Goal: Register for event/course

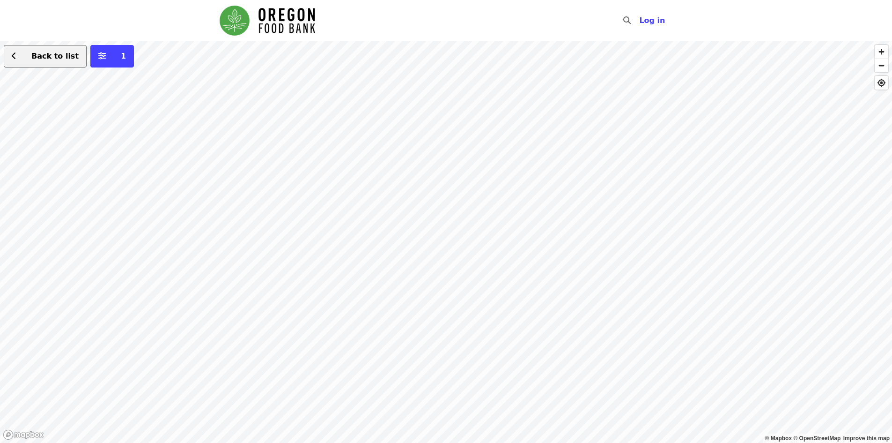
click at [50, 55] on span "Back to list" at bounding box center [54, 56] width 47 height 9
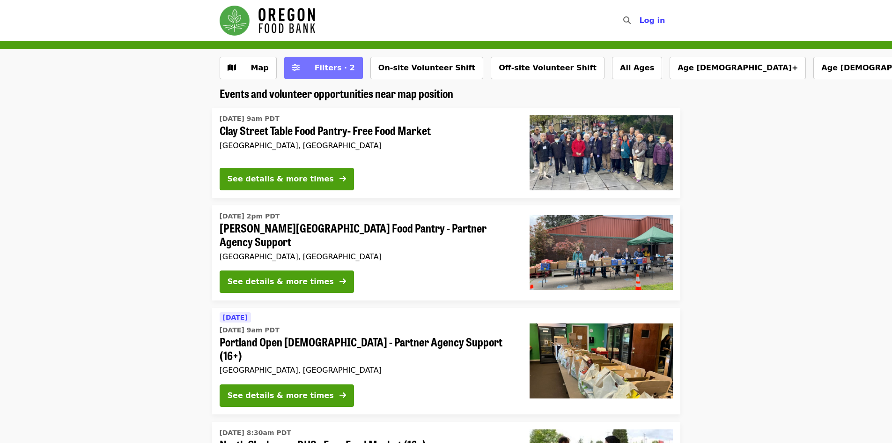
click at [318, 69] on span "Filters · 2" at bounding box center [335, 67] width 40 height 9
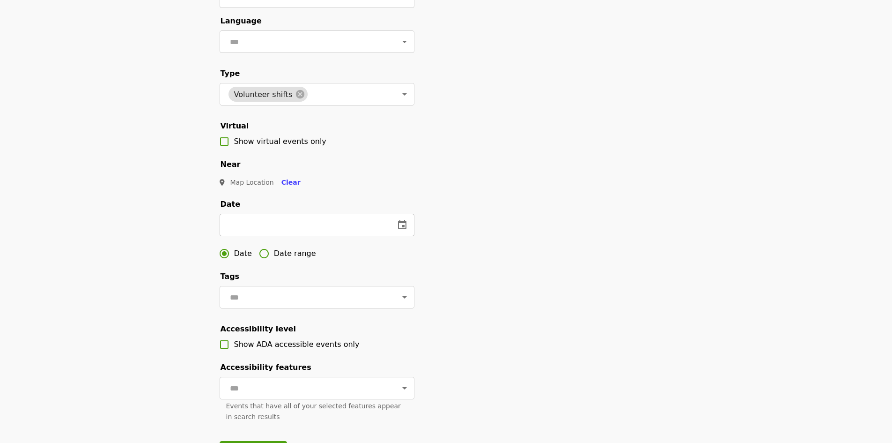
scroll to position [94, 0]
click at [400, 230] on icon "change date" at bounding box center [402, 224] width 11 height 11
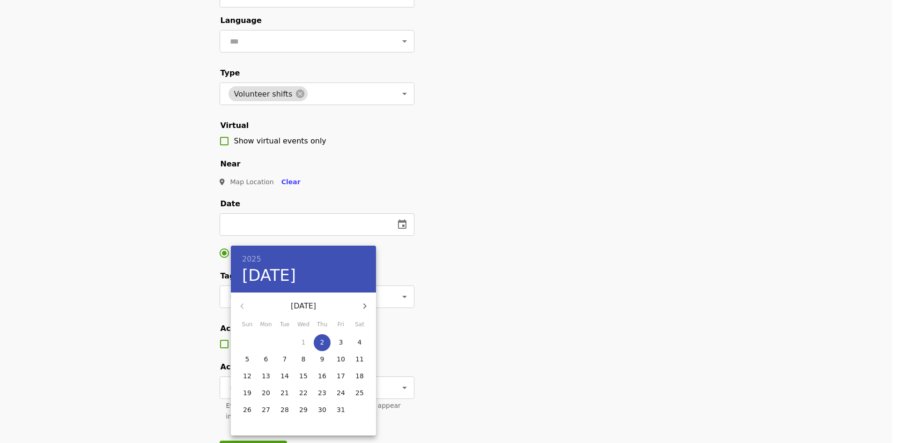
click at [340, 340] on p "3" at bounding box center [341, 341] width 4 height 9
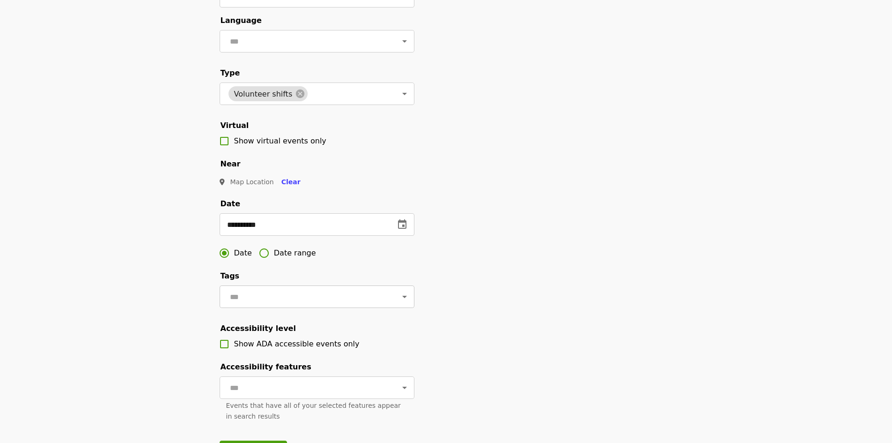
click at [315, 305] on input "text" at bounding box center [305, 297] width 157 height 18
click at [312, 305] on input "text" at bounding box center [305, 297] width 157 height 18
click at [402, 229] on icon "change date" at bounding box center [402, 223] width 8 height 9
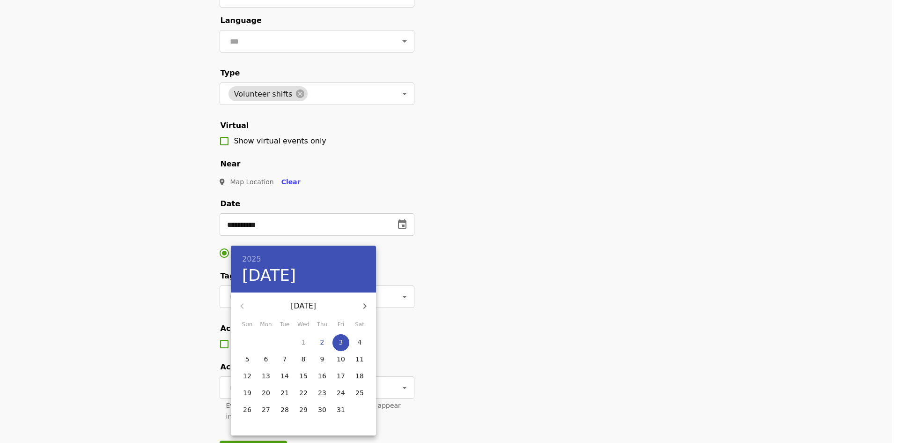
click at [322, 345] on p "2" at bounding box center [322, 341] width 4 height 9
type input "**********"
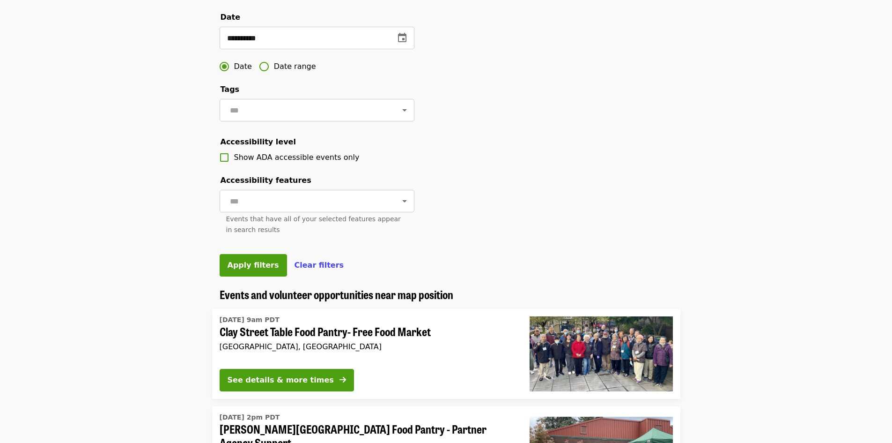
scroll to position [281, 0]
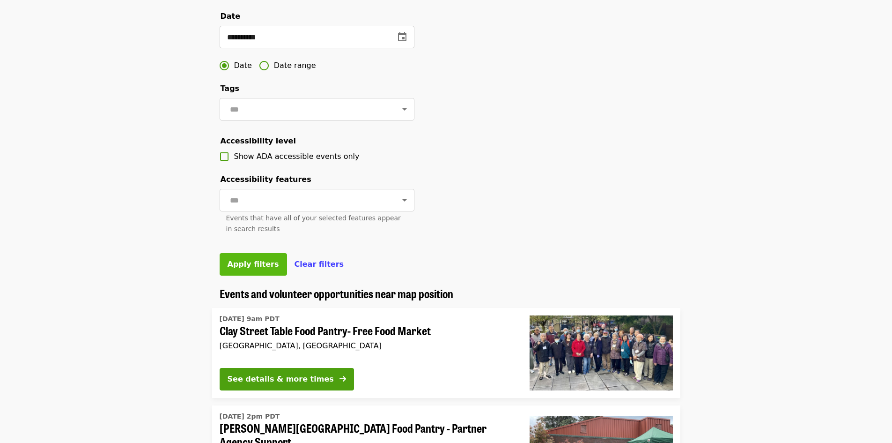
click at [256, 268] on span "Apply filters" at bounding box center [254, 263] width 52 height 9
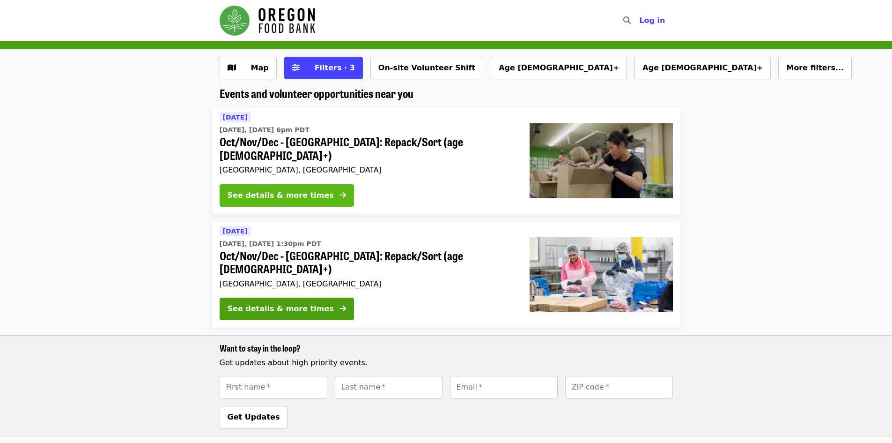
click at [297, 190] on div "See details & more times" at bounding box center [281, 195] width 106 height 11
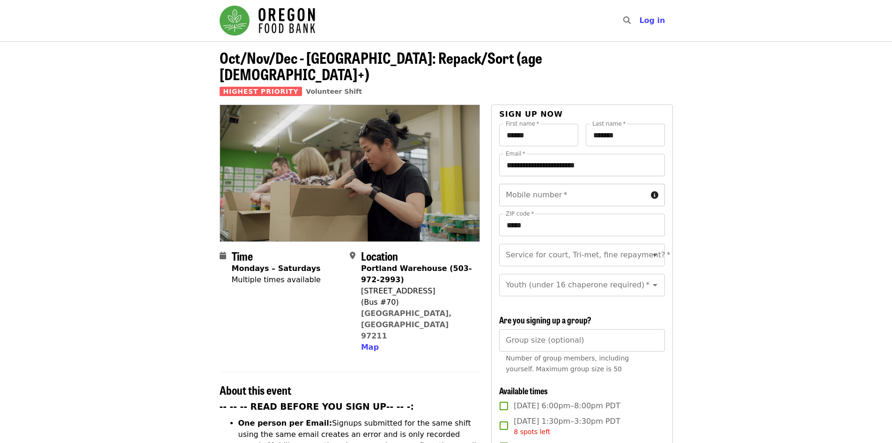
click at [571, 184] on input "Mobile number   *" at bounding box center [573, 195] width 148 height 22
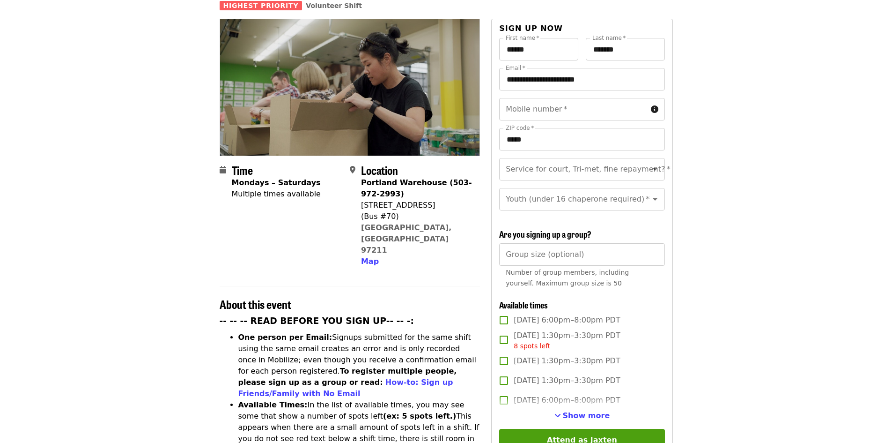
scroll to position [94, 0]
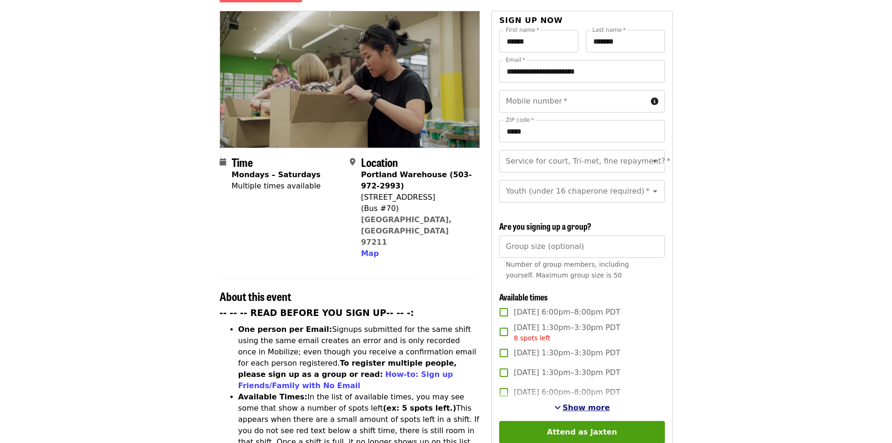
click at [569, 405] on span "Show more" at bounding box center [586, 407] width 47 height 9
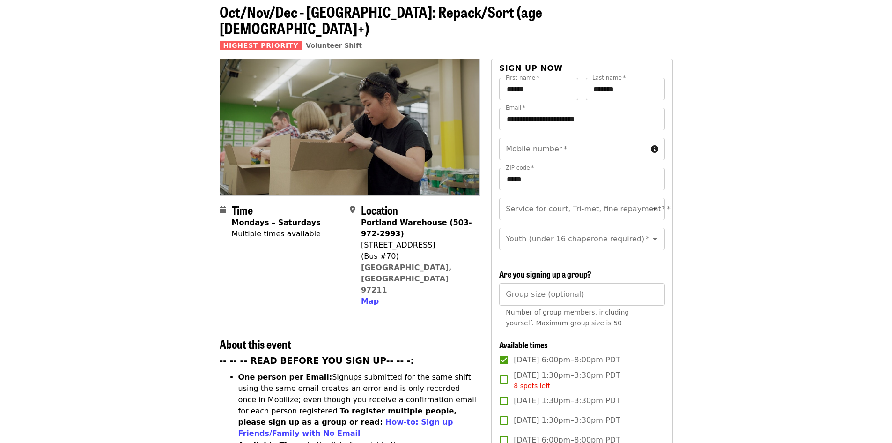
scroll to position [0, 0]
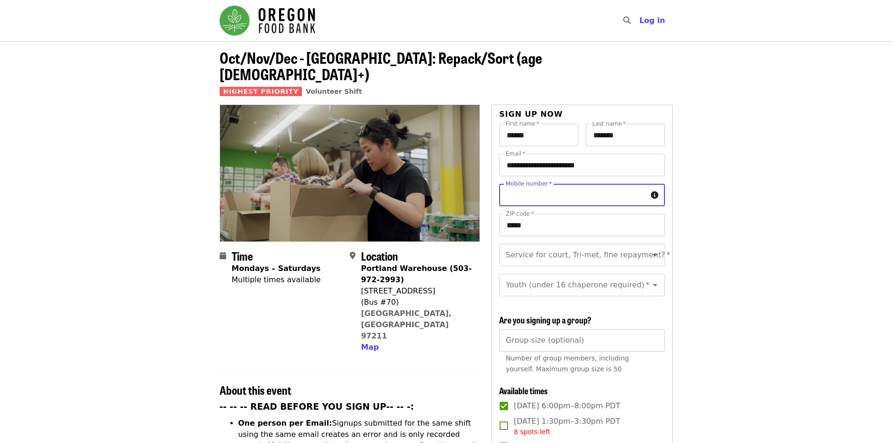
click at [520, 184] on input "Mobile number   *" at bounding box center [573, 195] width 148 height 22
click at [584, 184] on input "Mobile number   *" at bounding box center [573, 195] width 148 height 22
click at [576, 184] on input "Mobile number   *" at bounding box center [573, 195] width 148 height 22
paste input "**********"
type input "**********"
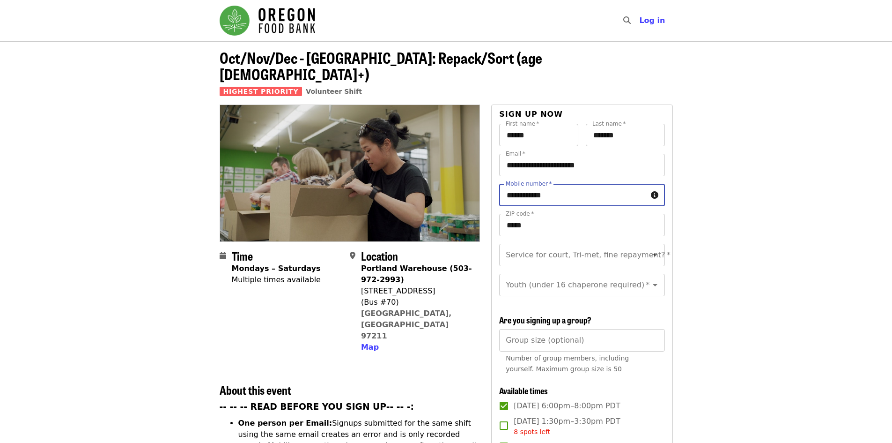
click at [571, 244] on div "Service for court, Tri-met, fine repayment?   * Service for court, Tri-met, fin…" at bounding box center [581, 255] width 165 height 22
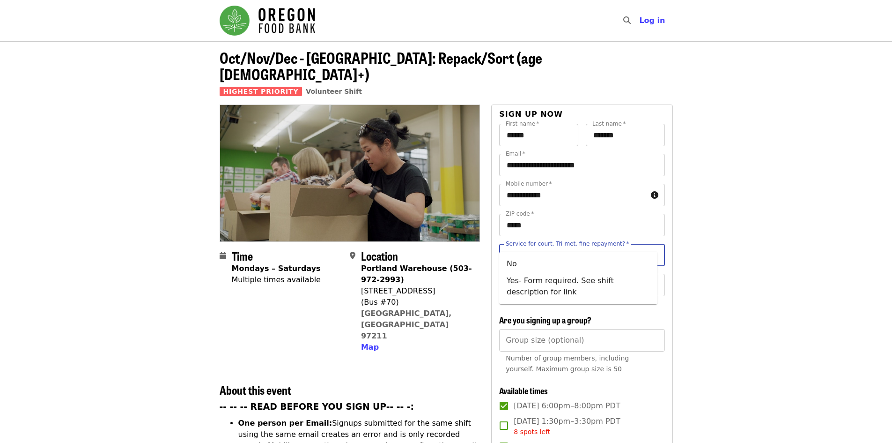
scroll to position [0, 0]
click at [541, 264] on li "No" at bounding box center [578, 263] width 158 height 17
type input "**"
click at [569, 274] on div "Youth (under 16 chaperone required)   * Youth (under 16 chaperone required) *" at bounding box center [581, 285] width 165 height 22
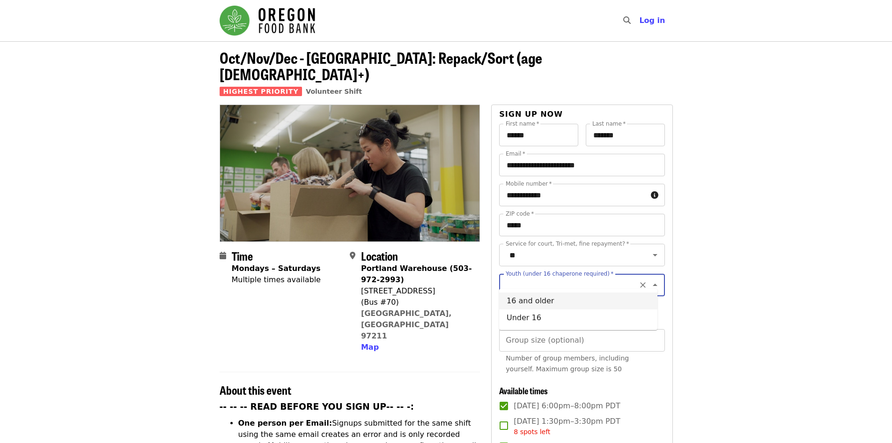
click at [567, 304] on li "16 and older" at bounding box center [578, 300] width 158 height 17
type input "**********"
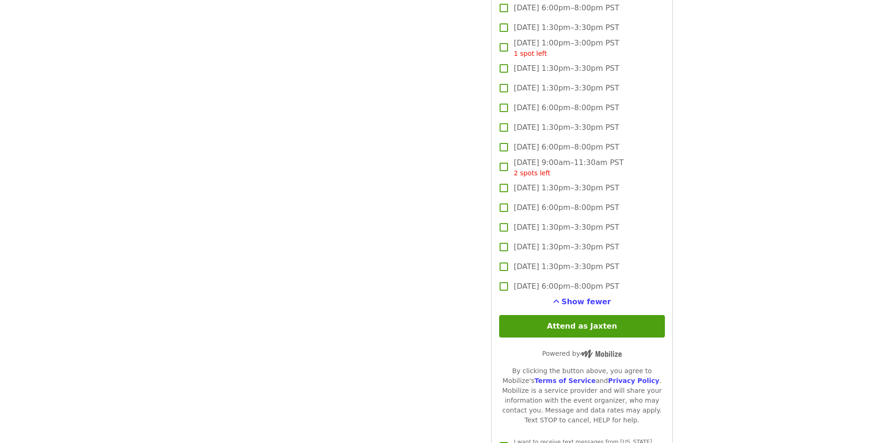
scroll to position [1967, 0]
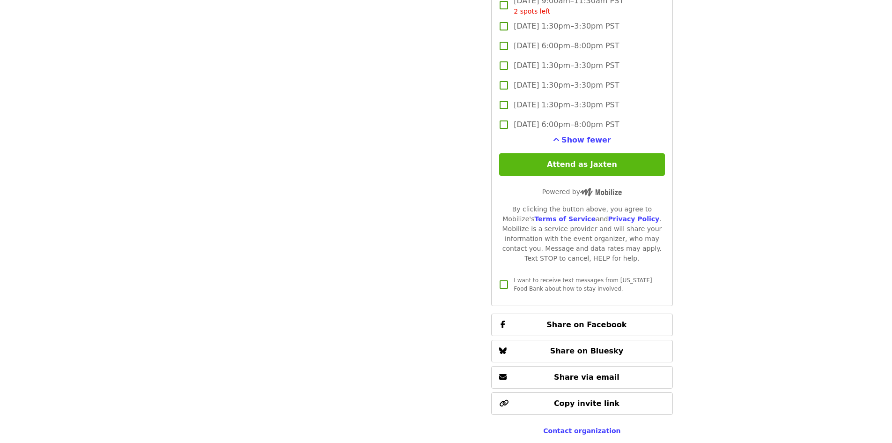
click at [580, 158] on button "Attend as Jaxten" at bounding box center [581, 164] width 165 height 22
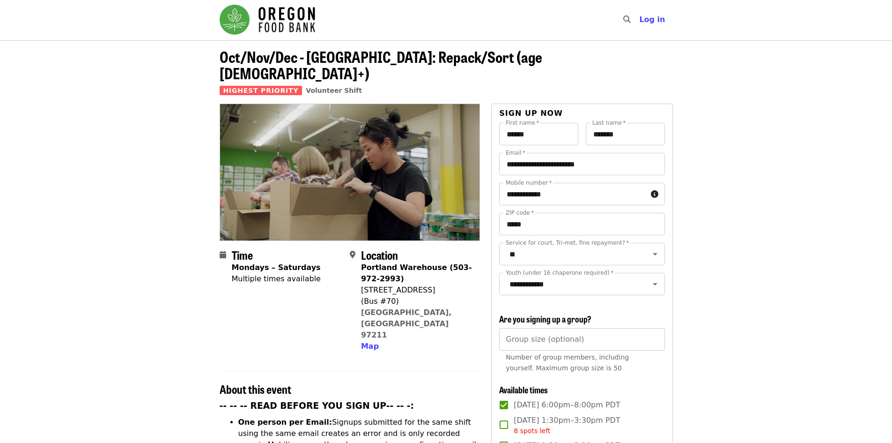
scroll to position [0, 0]
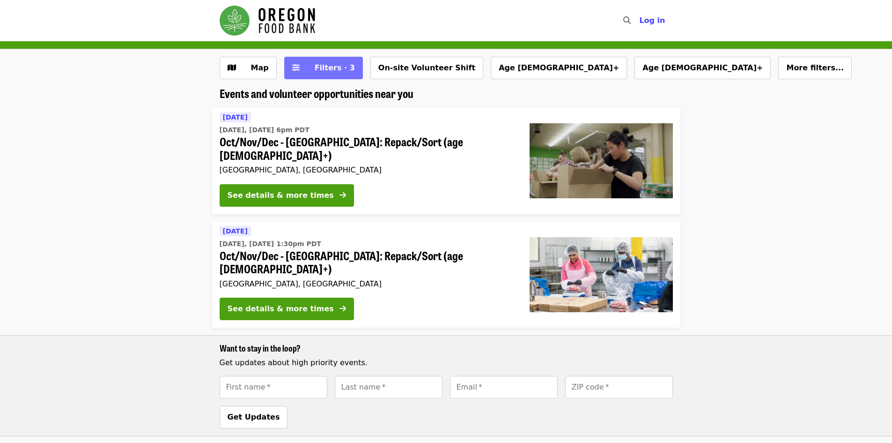
click at [321, 66] on span "Filters · 3" at bounding box center [335, 67] width 40 height 9
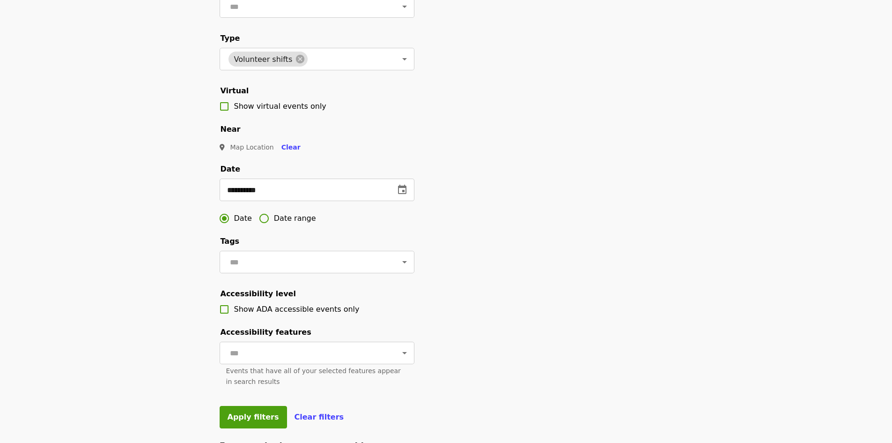
scroll to position [141, 0]
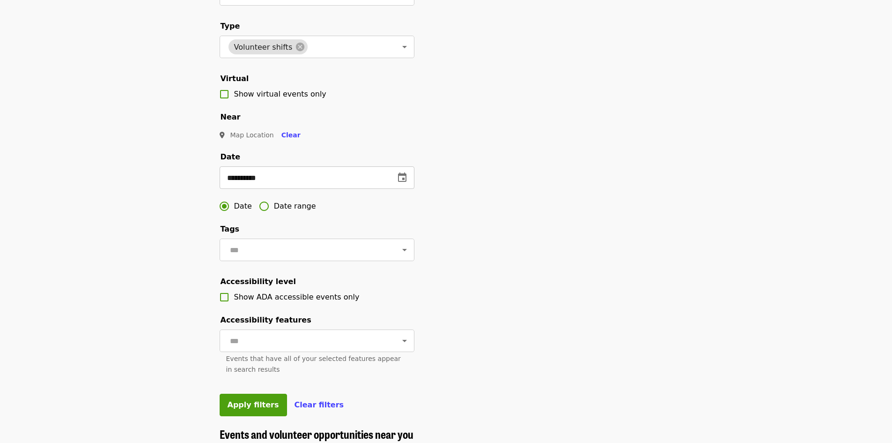
click at [399, 183] on icon "change date" at bounding box center [402, 177] width 11 height 11
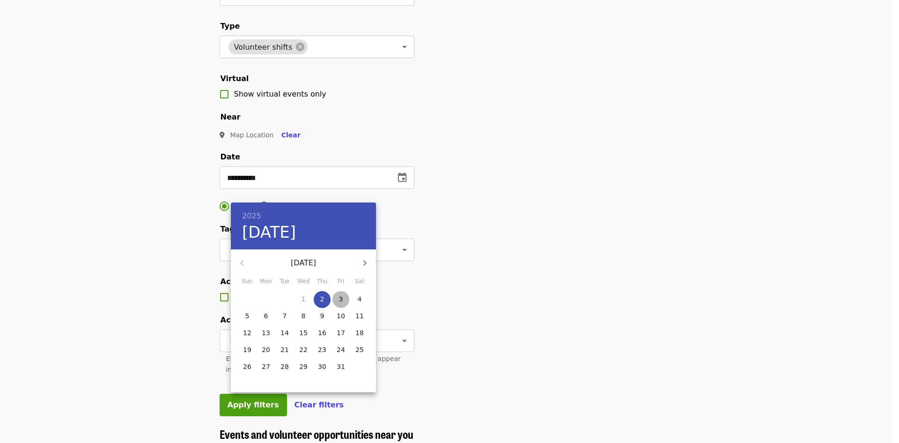
click at [341, 299] on p "3" at bounding box center [341, 298] width 4 height 9
type input "**********"
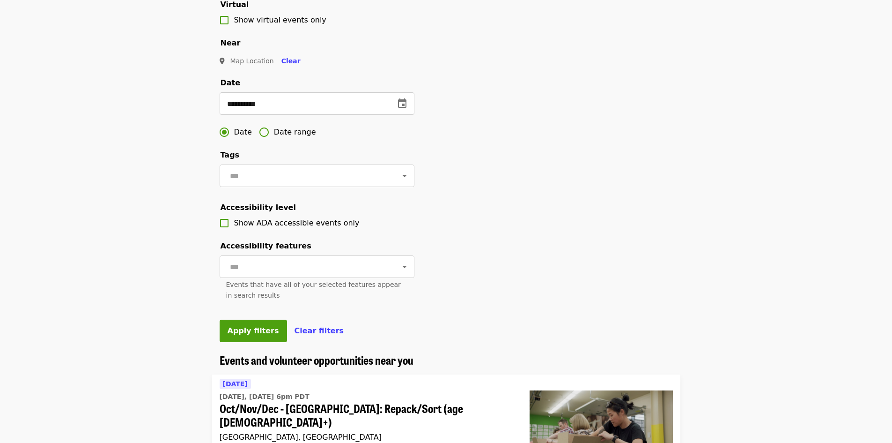
scroll to position [234, 0]
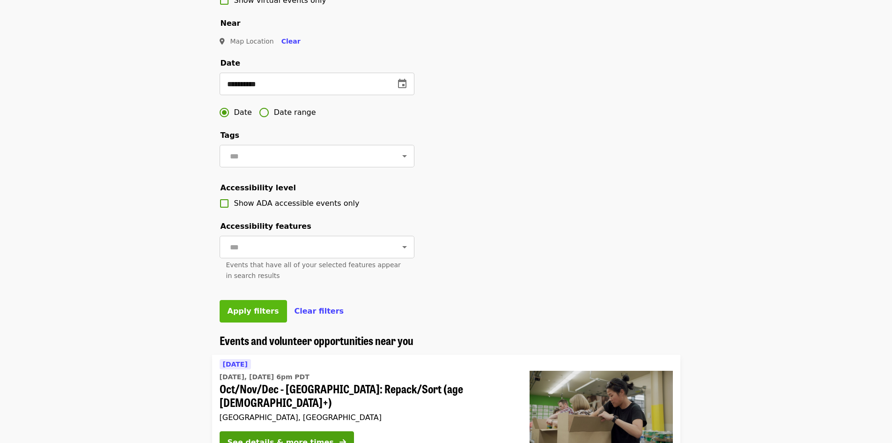
click at [250, 322] on button "Apply filters" at bounding box center [253, 311] width 67 height 22
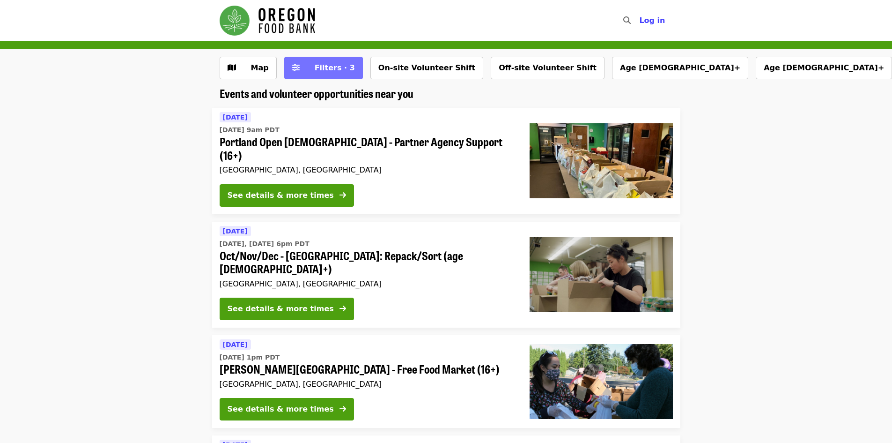
click at [320, 66] on span "Filters · 3" at bounding box center [335, 67] width 40 height 9
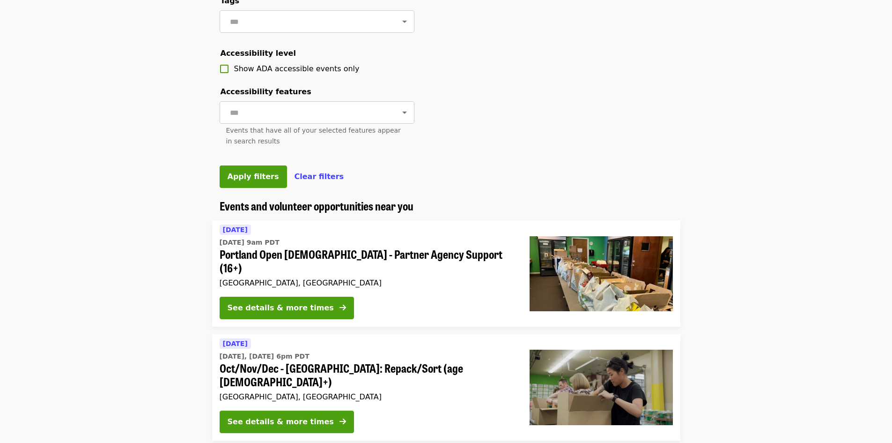
scroll to position [375, 0]
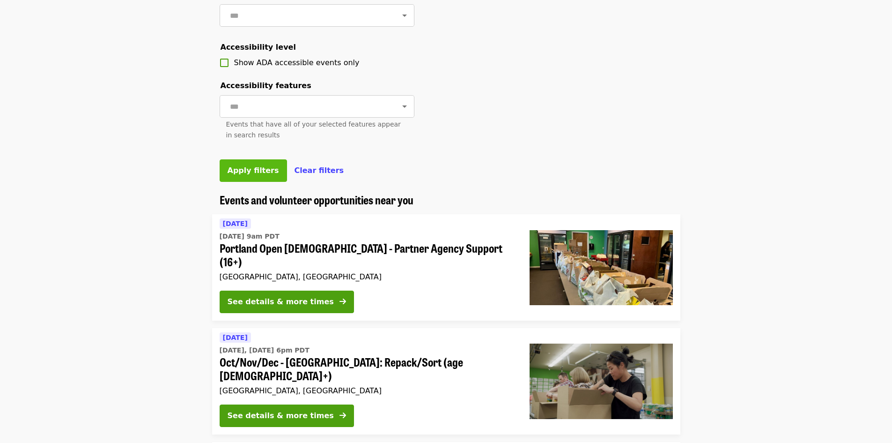
click at [241, 175] on span "Apply filters" at bounding box center [254, 170] width 52 height 9
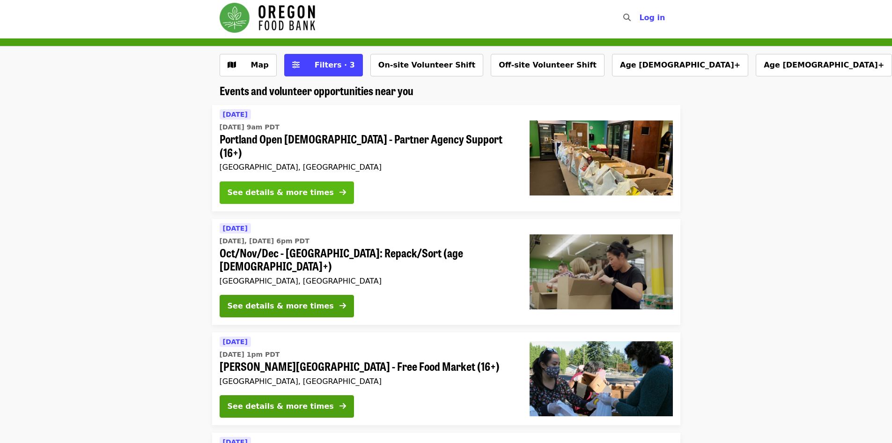
scroll to position [284, 0]
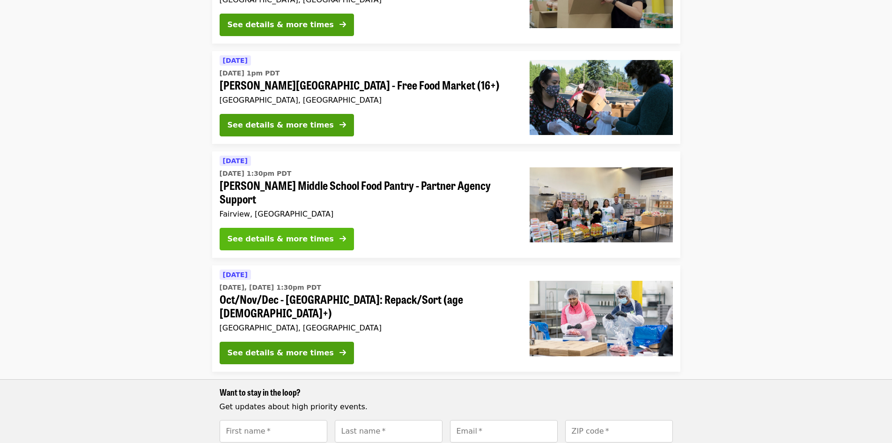
click at [275, 233] on div "See details & more times" at bounding box center [281, 238] width 106 height 11
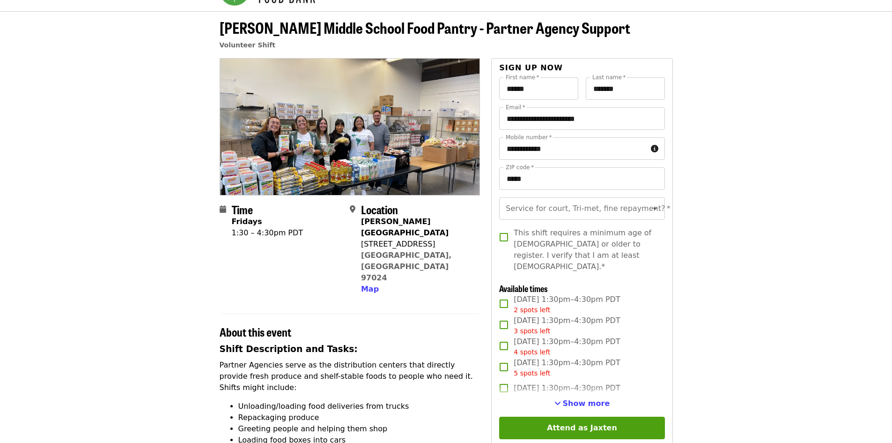
scroll to position [47, 0]
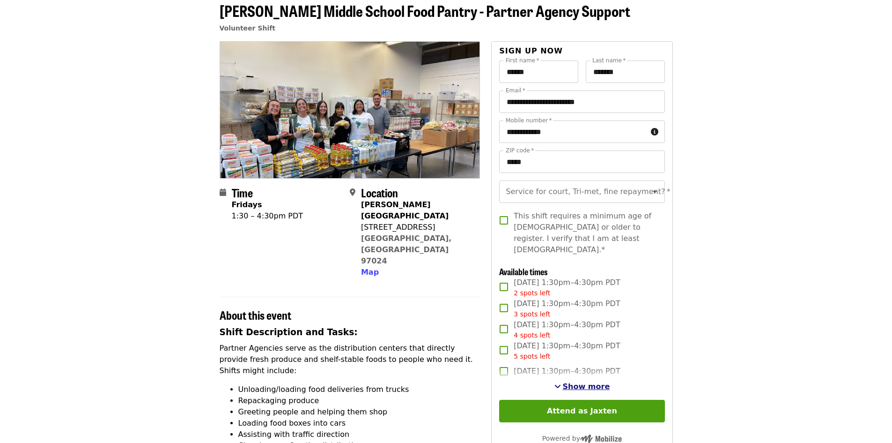
click at [587, 384] on span "Show more" at bounding box center [586, 386] width 47 height 9
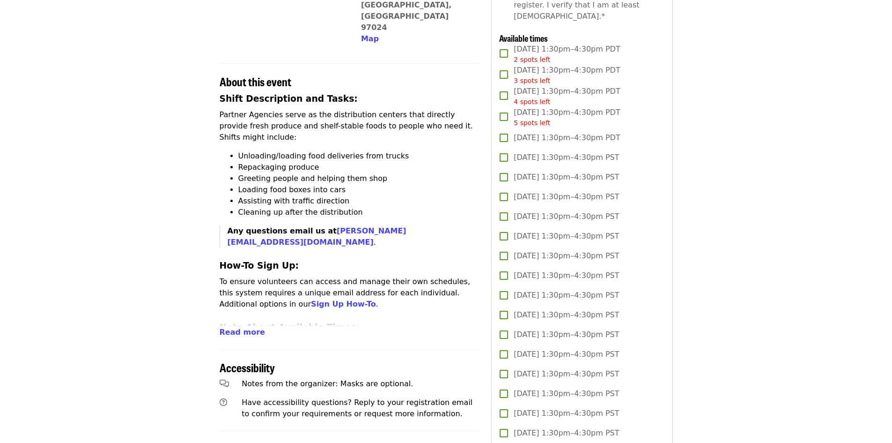
scroll to position [281, 0]
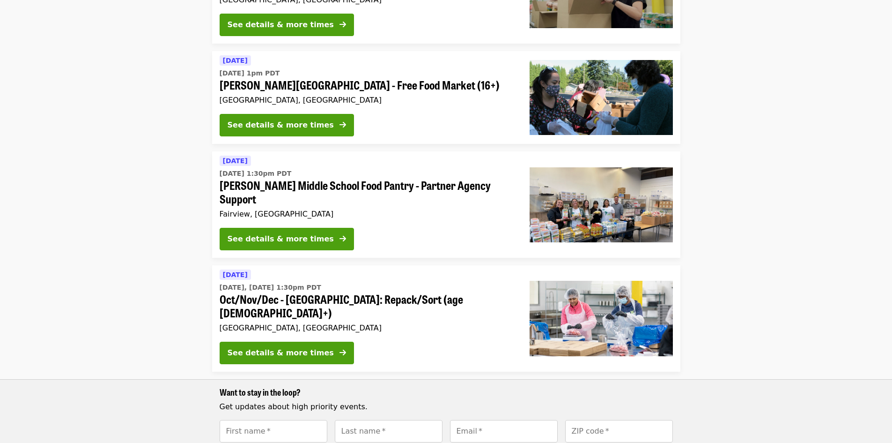
scroll to position [190, 0]
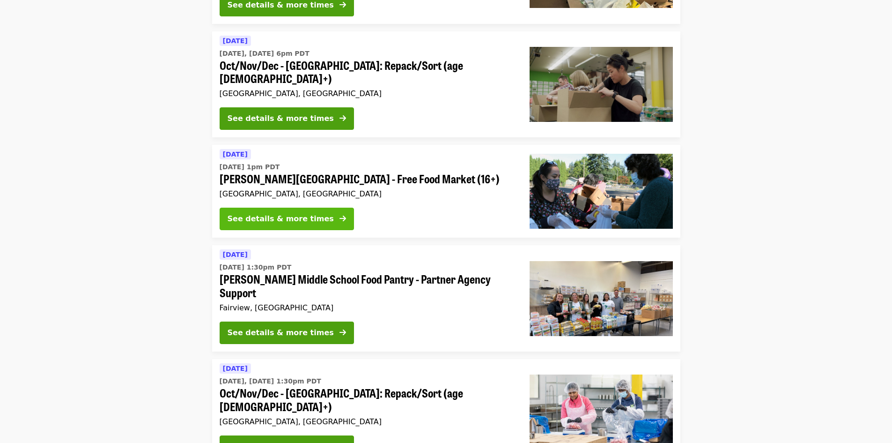
click at [275, 213] on div "See details & more times" at bounding box center [281, 218] width 106 height 11
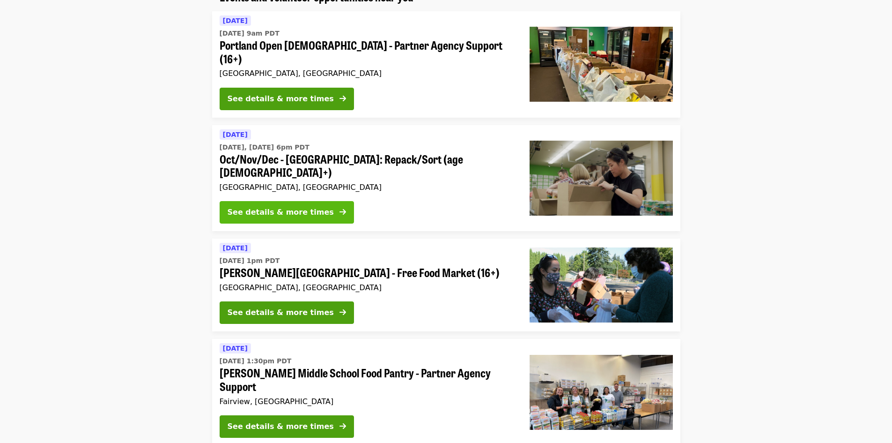
scroll to position [50, 0]
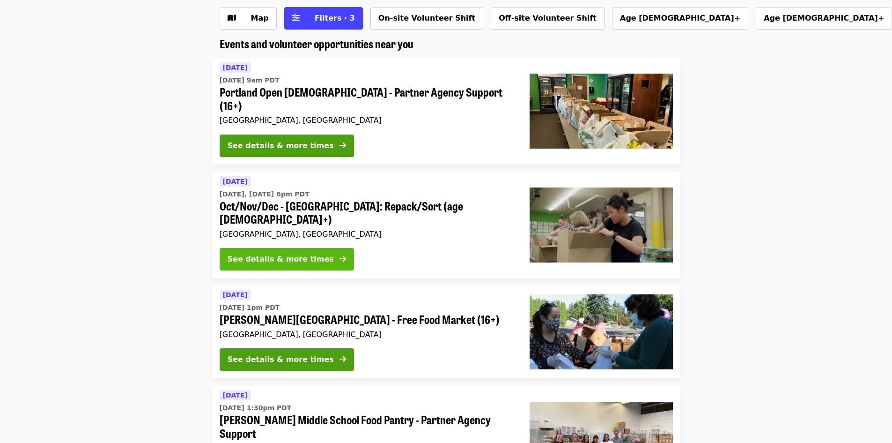
click at [268, 253] on div "See details & more times" at bounding box center [281, 258] width 106 height 11
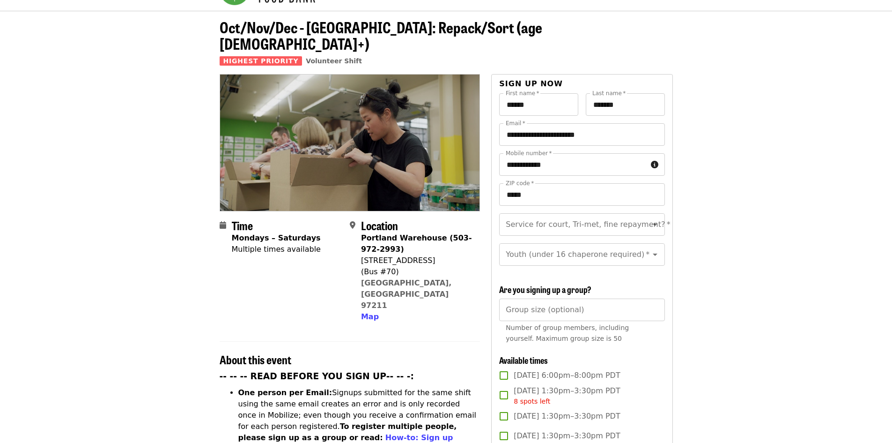
scroll to position [47, 0]
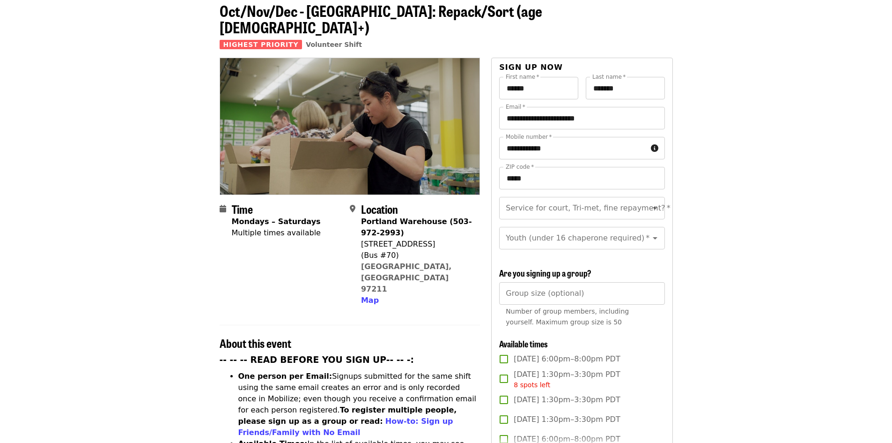
scroll to position [50, 0]
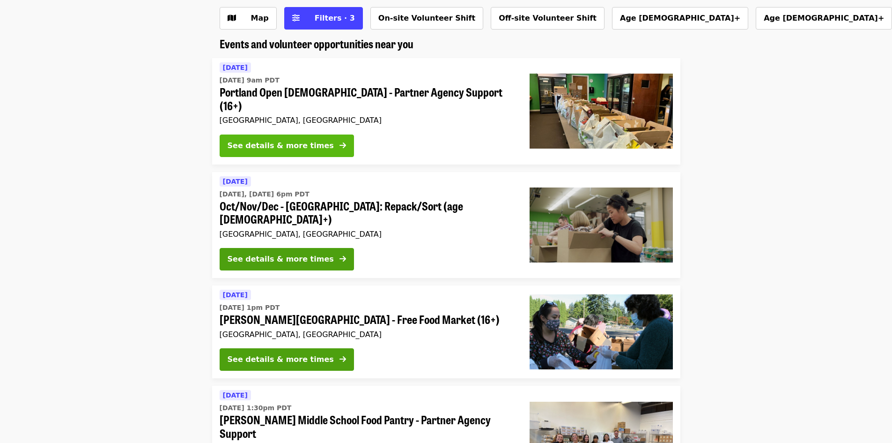
click at [278, 140] on div "See details & more times" at bounding box center [281, 145] width 106 height 11
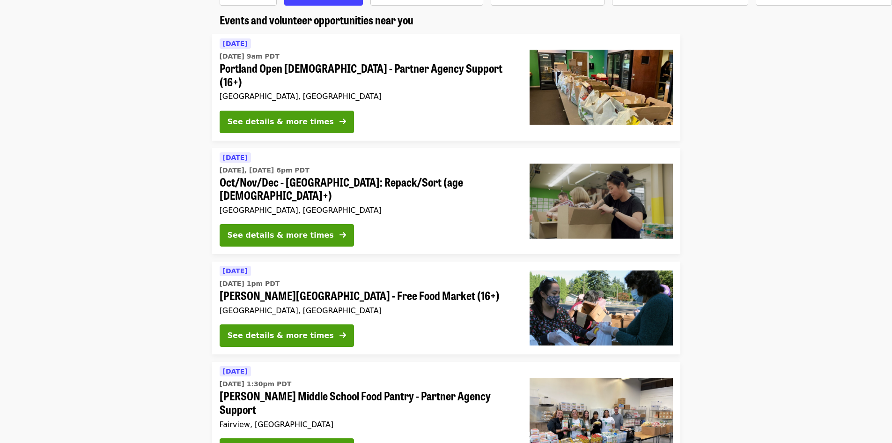
scroll to position [96, 0]
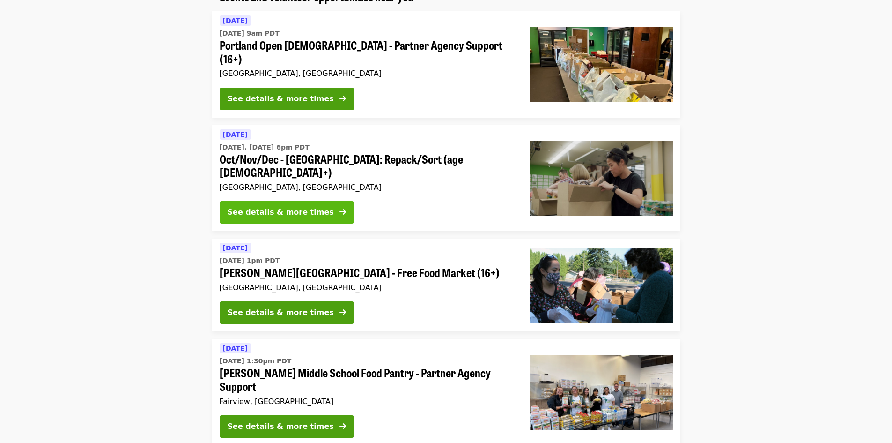
click at [278, 207] on div "See details & more times" at bounding box center [281, 212] width 106 height 11
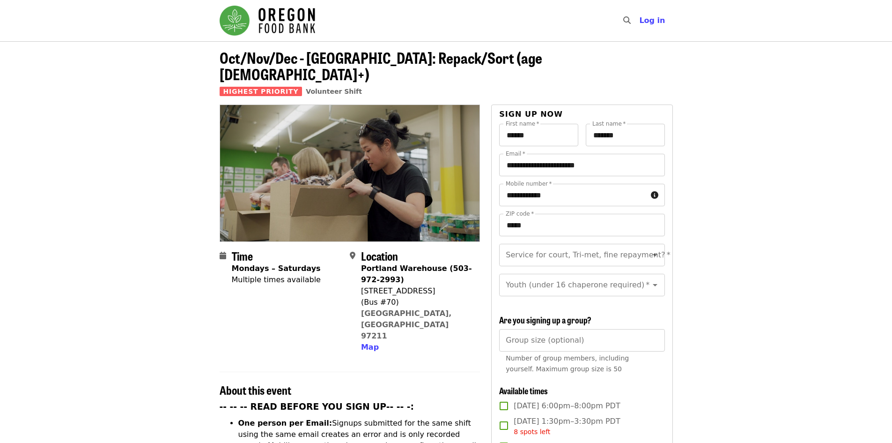
scroll to position [94, 0]
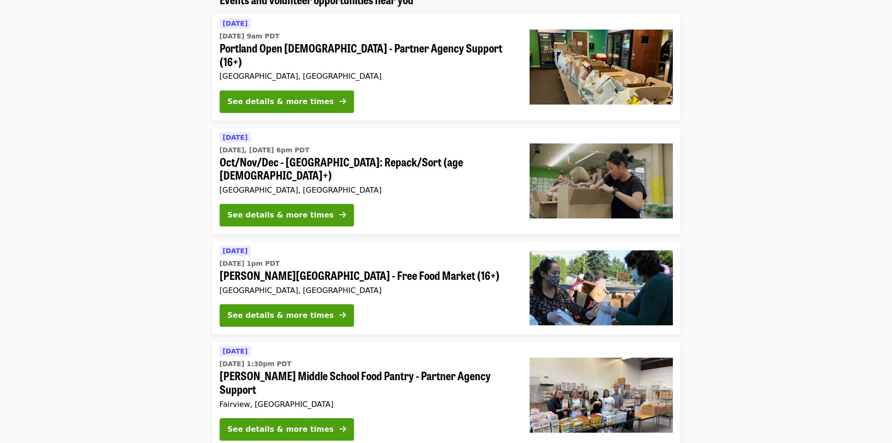
scroll to position [96, 0]
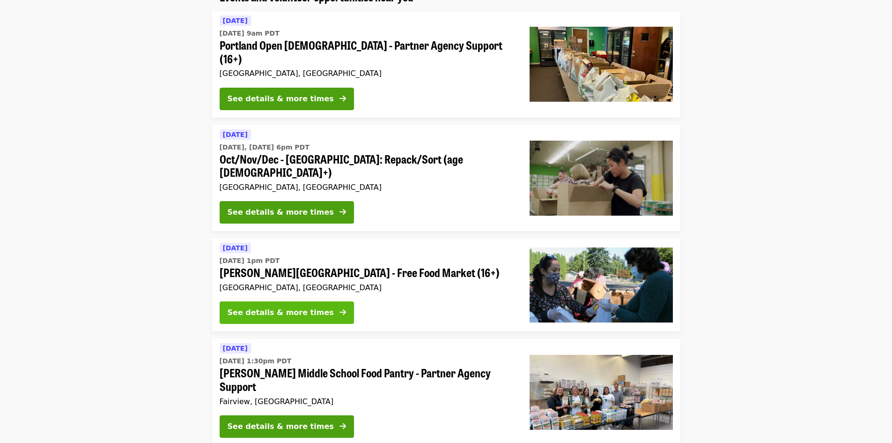
click at [276, 307] on div "See details & more times" at bounding box center [281, 312] width 106 height 11
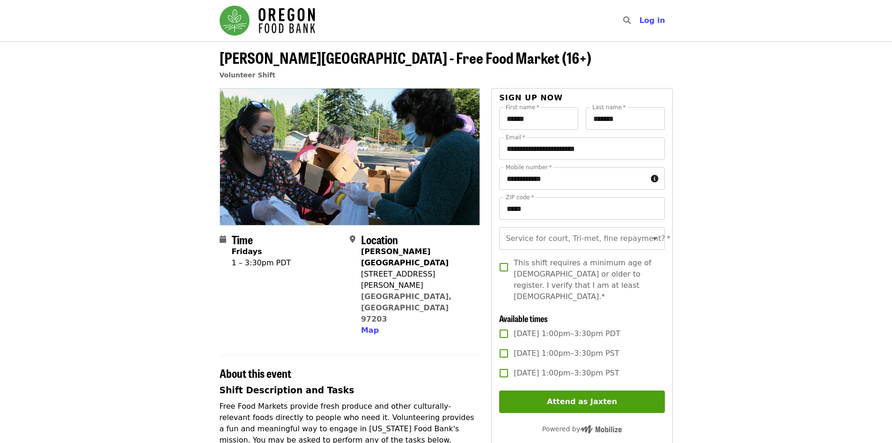
scroll to position [96, 0]
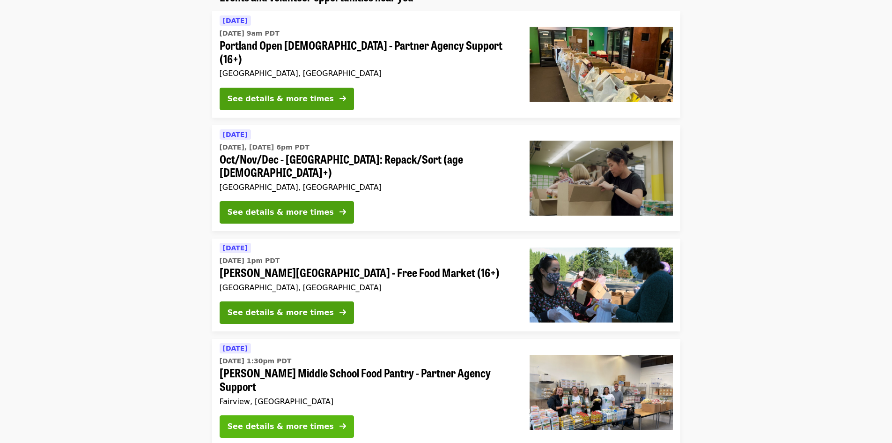
click at [282, 421] on div "See details & more times" at bounding box center [281, 426] width 106 height 11
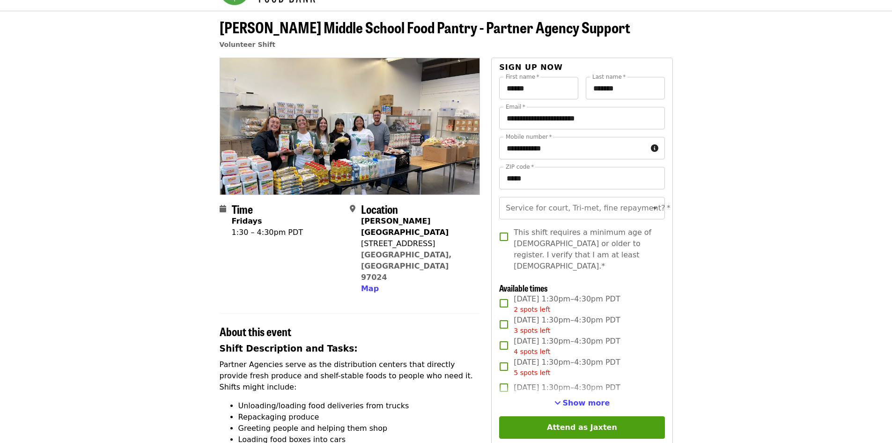
scroll to position [47, 0]
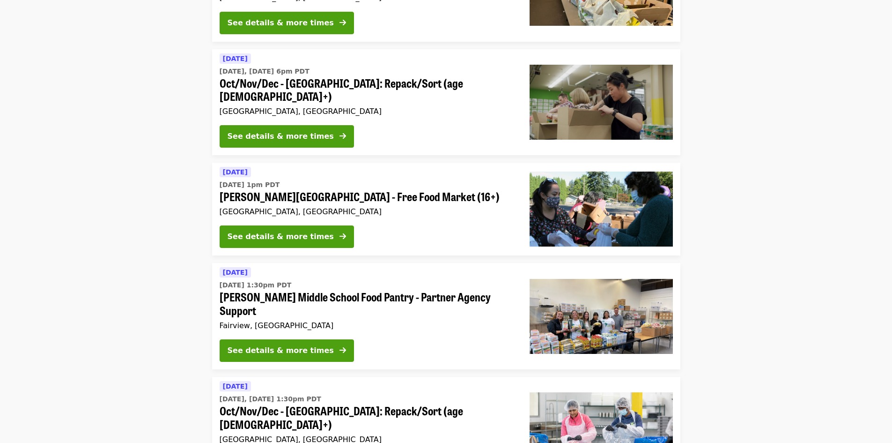
scroll to position [190, 0]
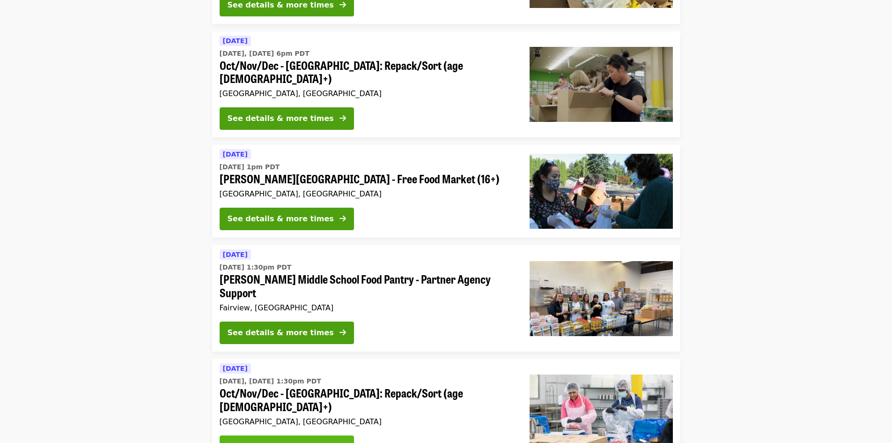
click at [272, 441] on div "See details & more times" at bounding box center [281, 446] width 106 height 11
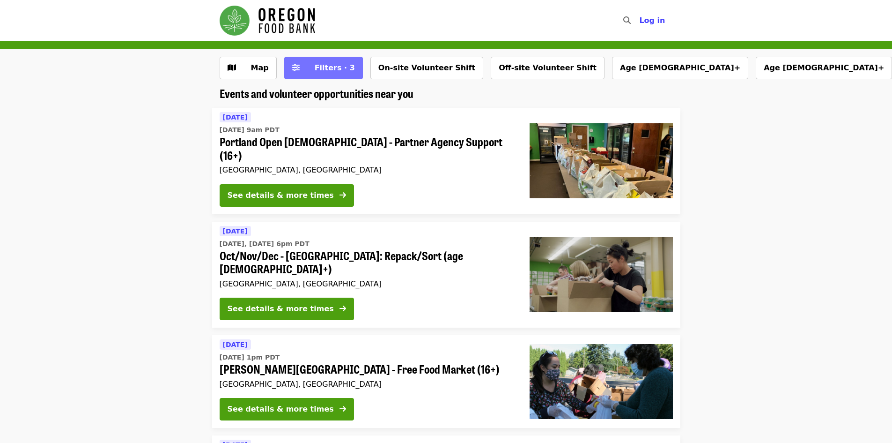
click at [315, 67] on span "Filters · 3" at bounding box center [335, 67] width 40 height 9
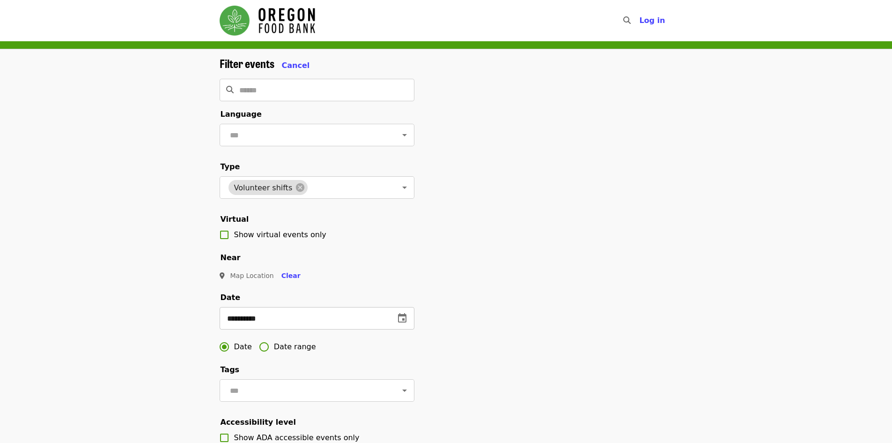
click at [401, 324] on icon "change date" at bounding box center [402, 317] width 11 height 11
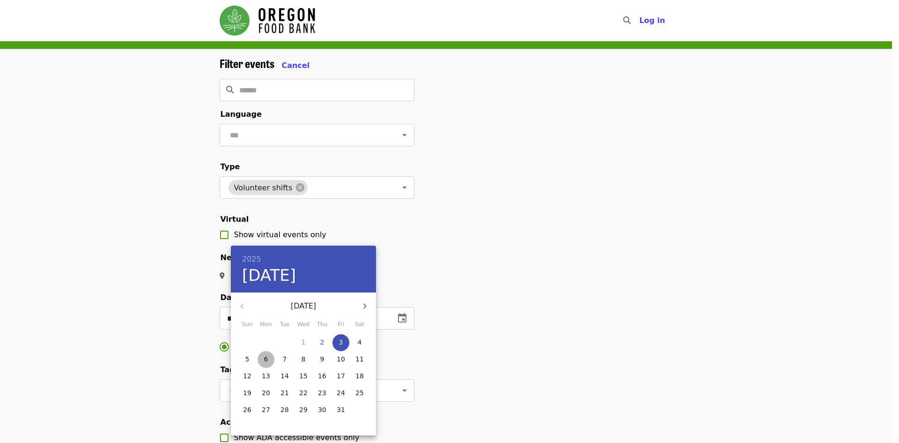
click at [268, 358] on span "6" at bounding box center [266, 358] width 17 height 9
type input "**********"
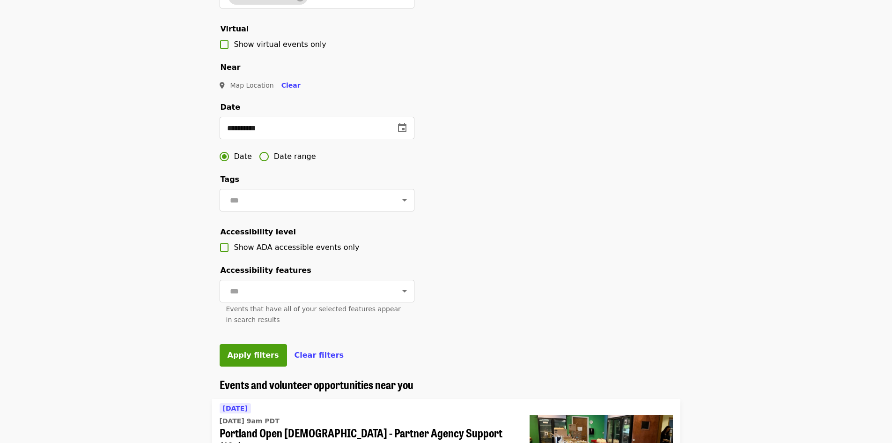
scroll to position [328, 0]
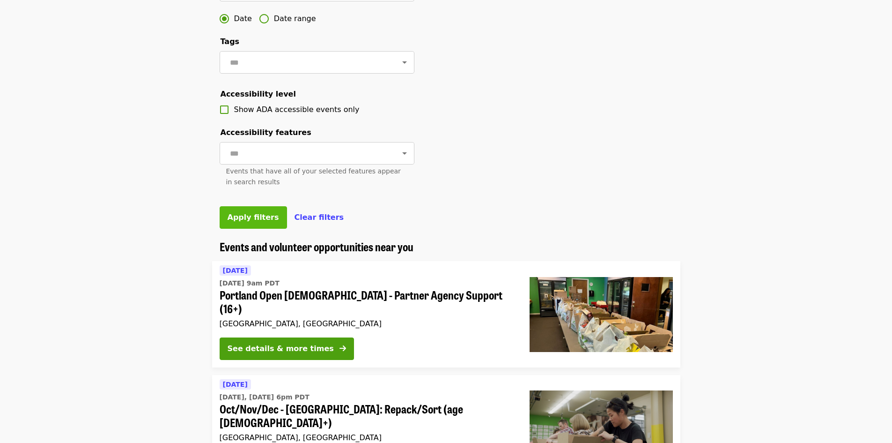
click at [233, 229] on button "Apply filters" at bounding box center [253, 217] width 67 height 22
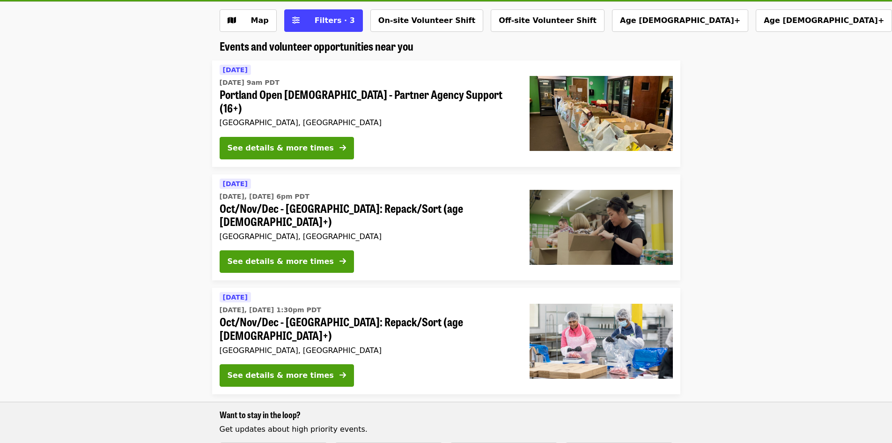
scroll to position [47, 0]
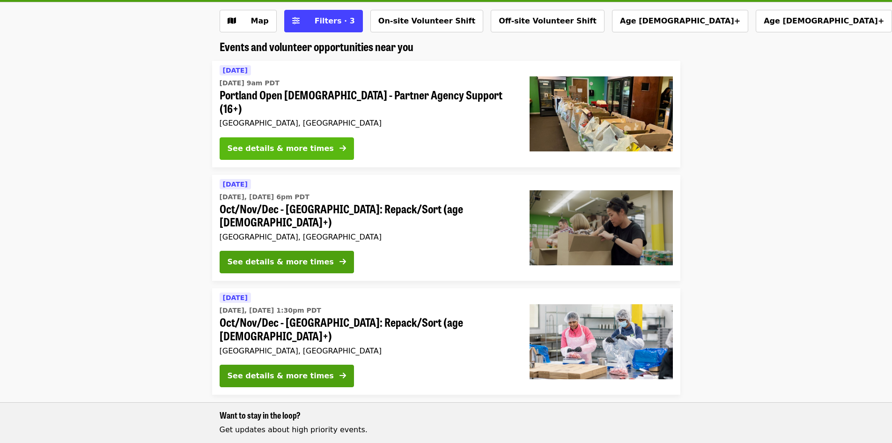
click at [274, 143] on div "See details & more times" at bounding box center [281, 148] width 106 height 11
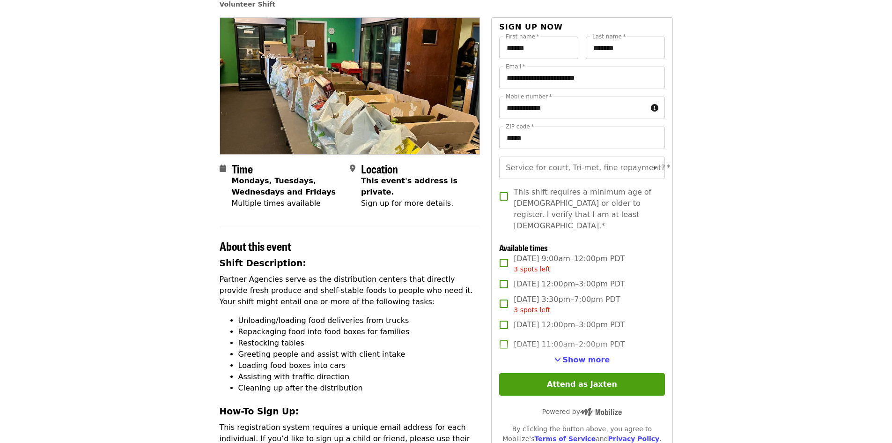
scroll to position [94, 0]
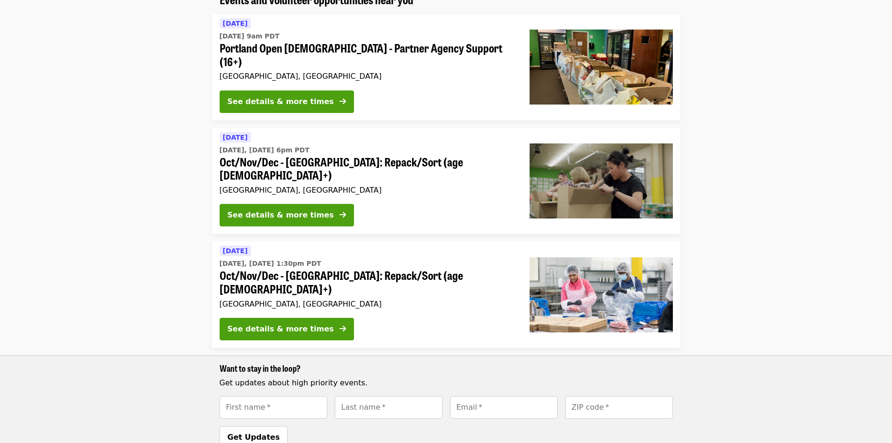
scroll to position [47, 0]
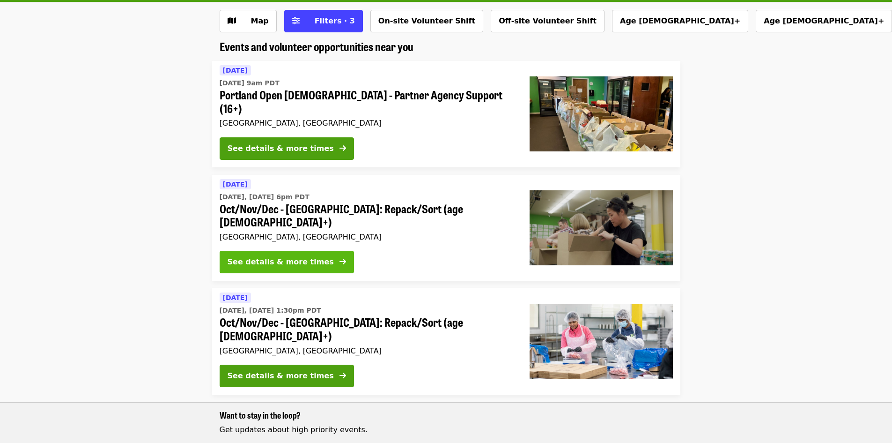
click at [281, 256] on div "See details & more times" at bounding box center [281, 261] width 106 height 11
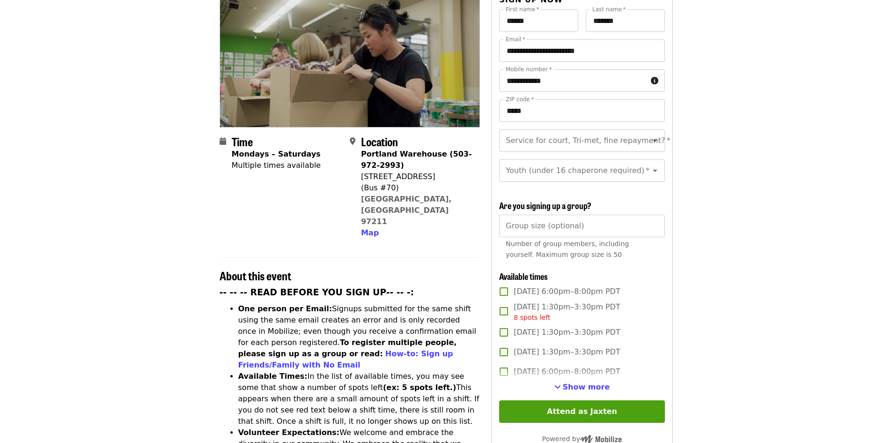
scroll to position [141, 0]
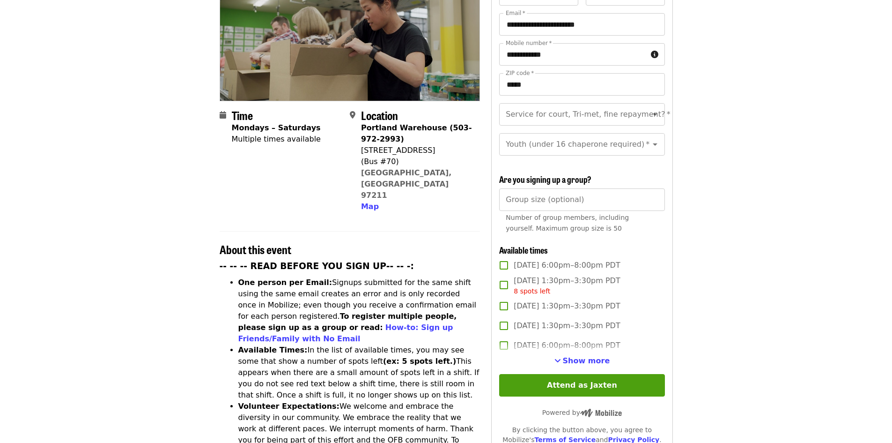
scroll to position [47, 0]
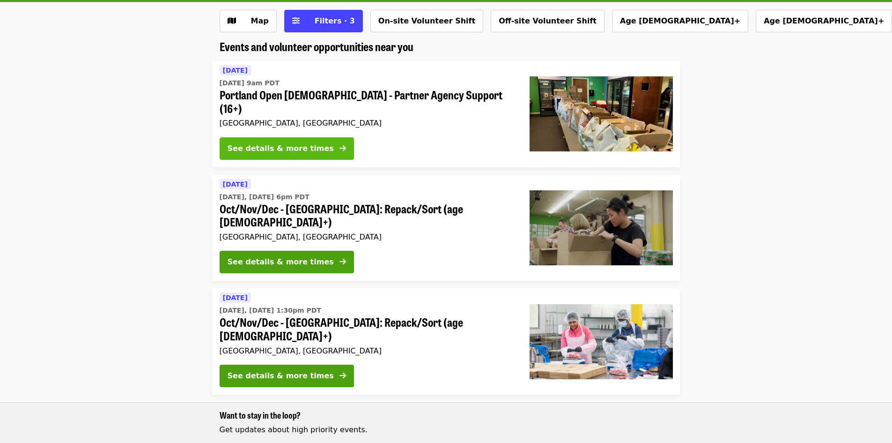
click at [276, 143] on div "See details & more times" at bounding box center [281, 148] width 106 height 11
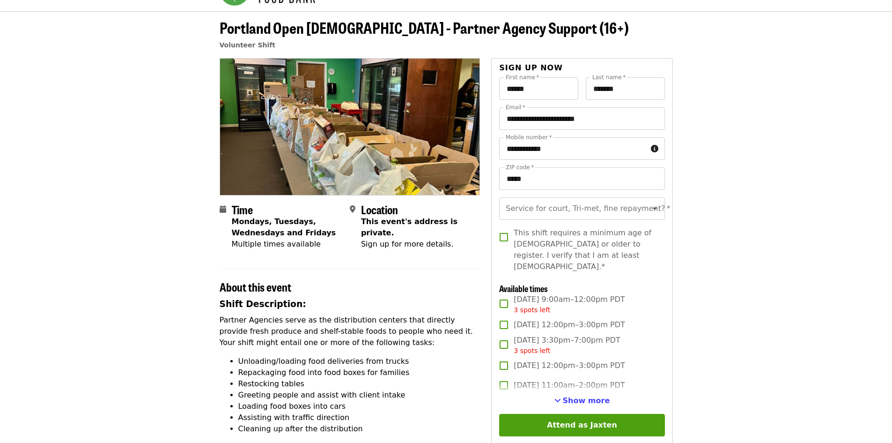
scroll to position [94, 0]
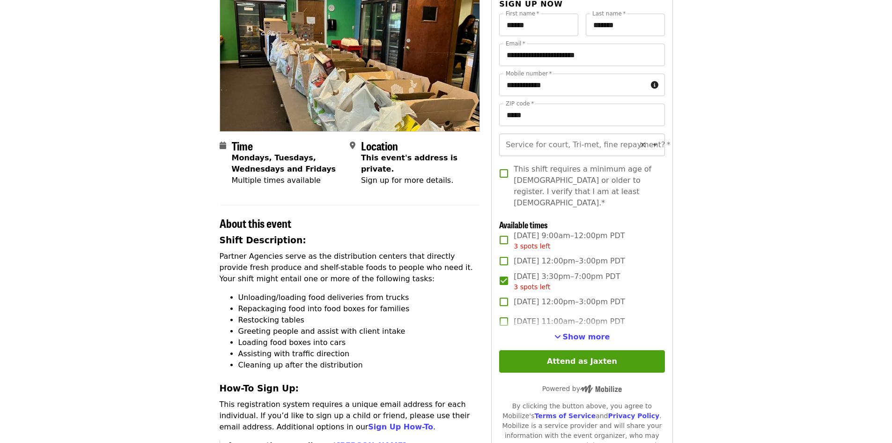
click at [582, 147] on input "Service for court, Tri-met, fine repayment?   *" at bounding box center [570, 145] width 127 height 18
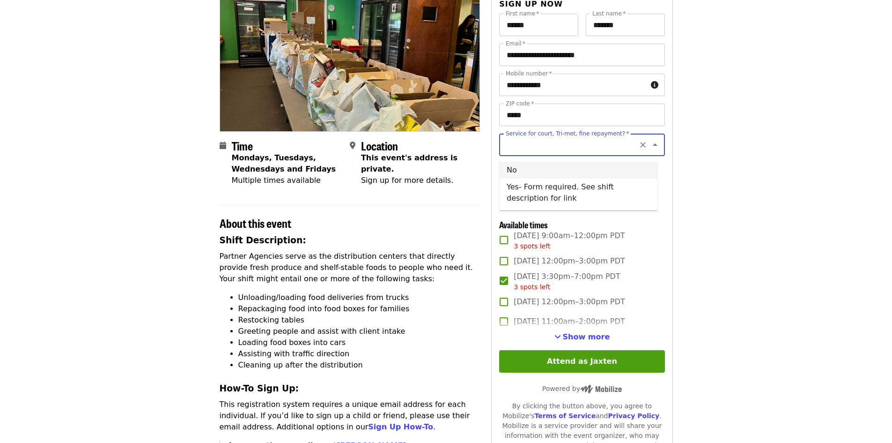
click at [538, 168] on li "No" at bounding box center [578, 170] width 158 height 17
type input "**"
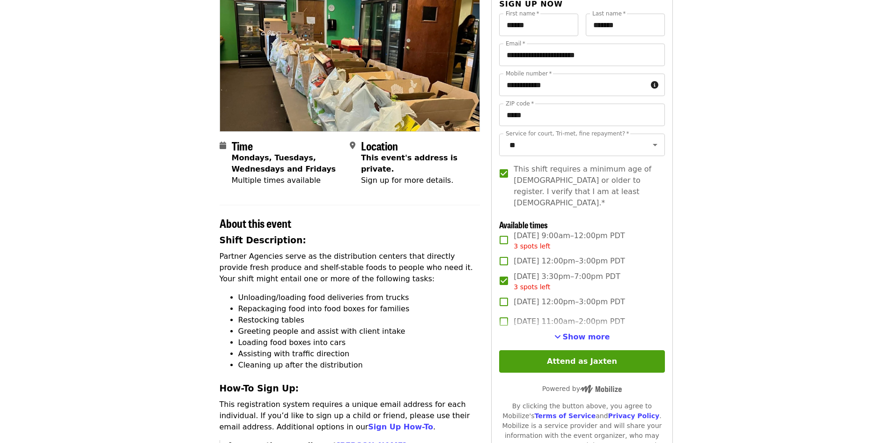
scroll to position [47, 0]
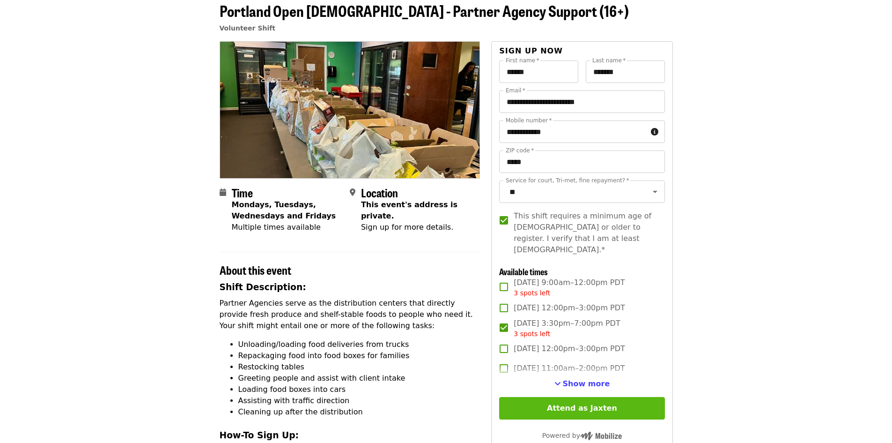
click at [583, 400] on button "Attend as Jaxten" at bounding box center [581, 408] width 165 height 22
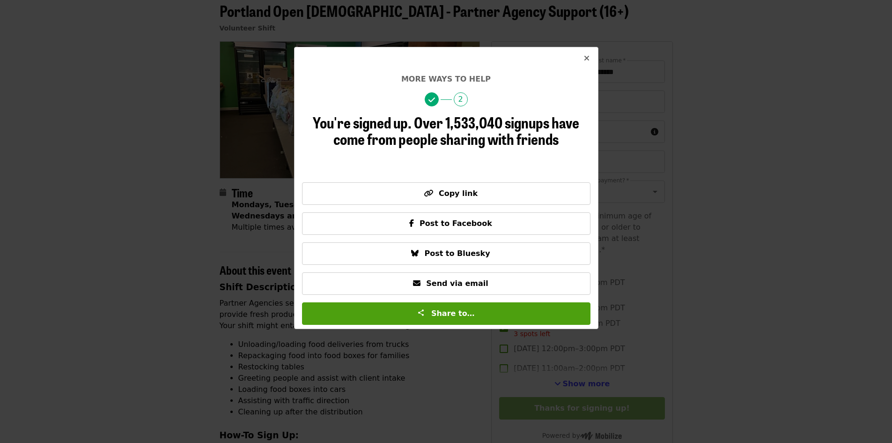
click at [588, 59] on icon "times icon" at bounding box center [587, 58] width 6 height 9
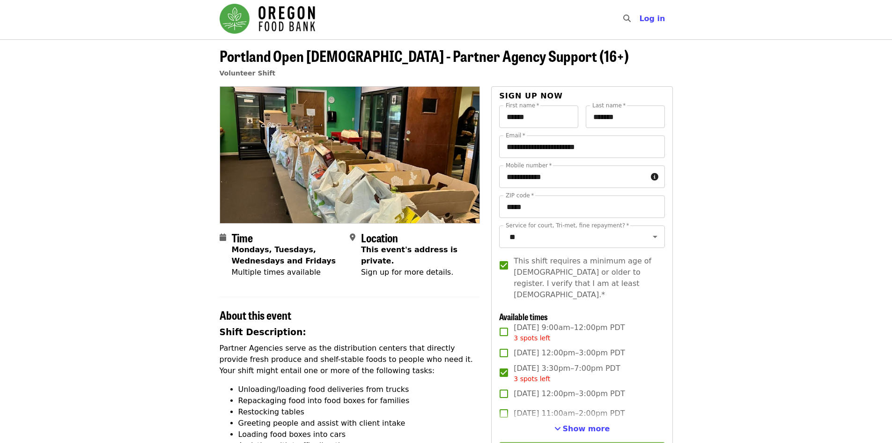
scroll to position [0, 0]
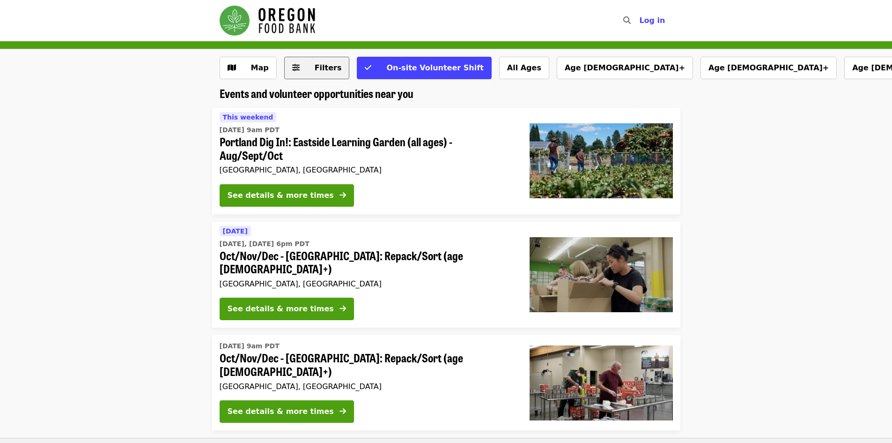
click at [305, 68] on span "Filters" at bounding box center [323, 67] width 37 height 11
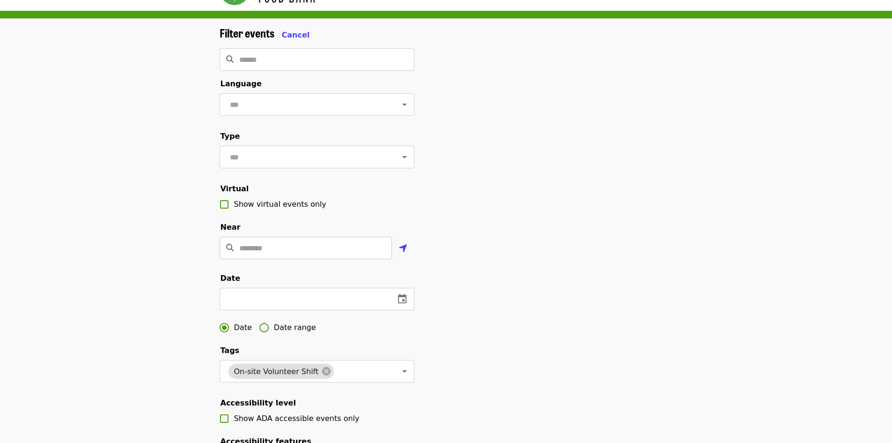
scroll to position [47, 0]
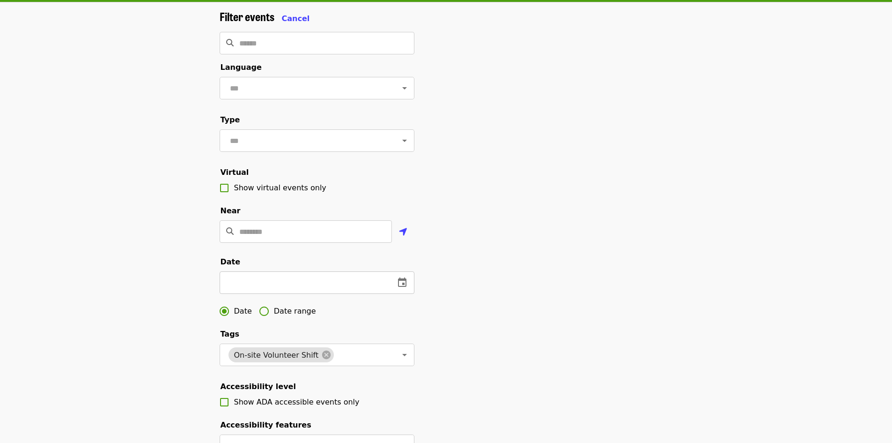
click at [393, 294] on button "change date" at bounding box center [402, 282] width 22 height 22
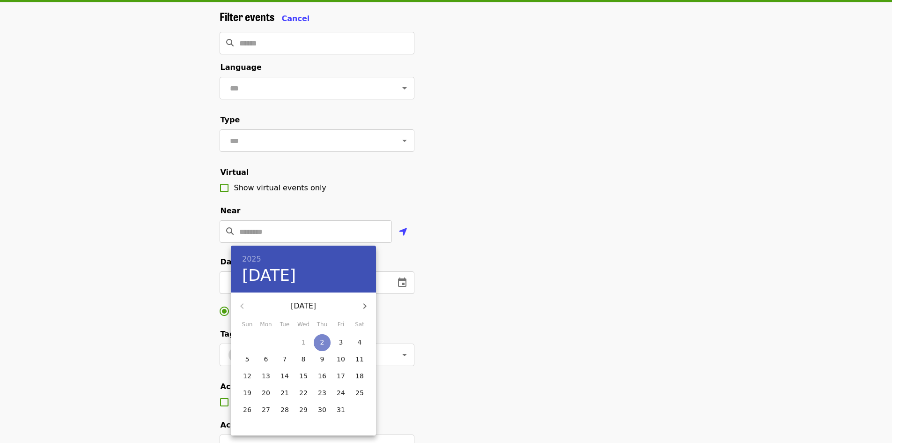
click at [322, 341] on p "2" at bounding box center [322, 341] width 4 height 9
type input "**********"
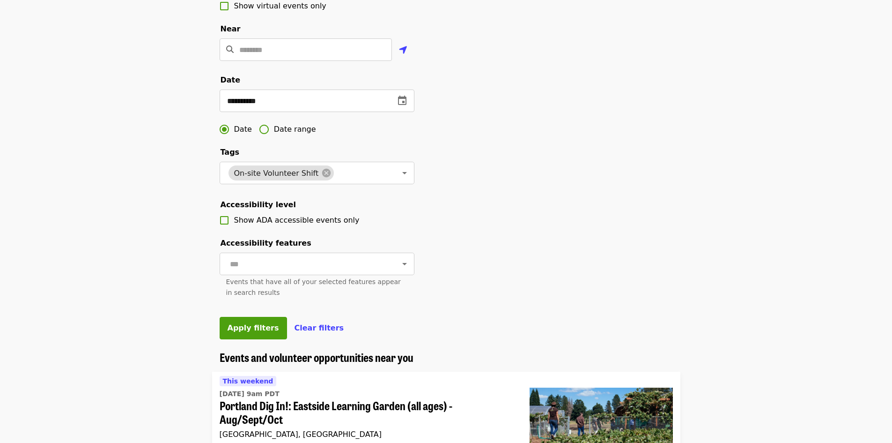
scroll to position [234, 0]
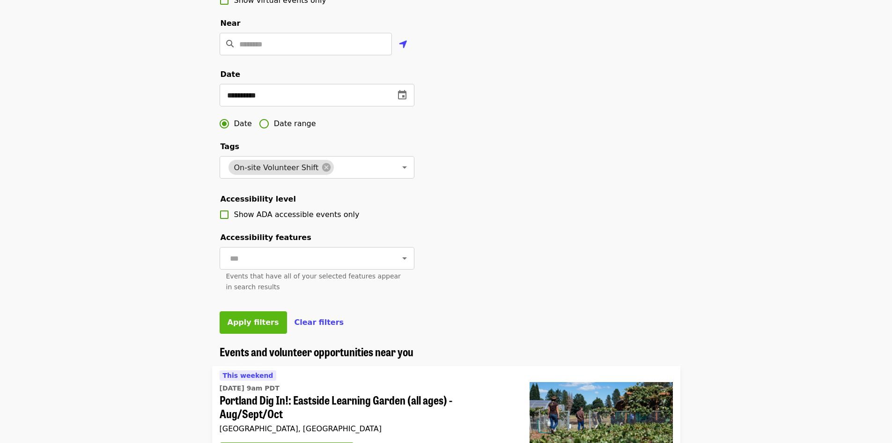
click at [234, 326] on span "Apply filters" at bounding box center [254, 322] width 52 height 9
